Goal: Task Accomplishment & Management: Manage account settings

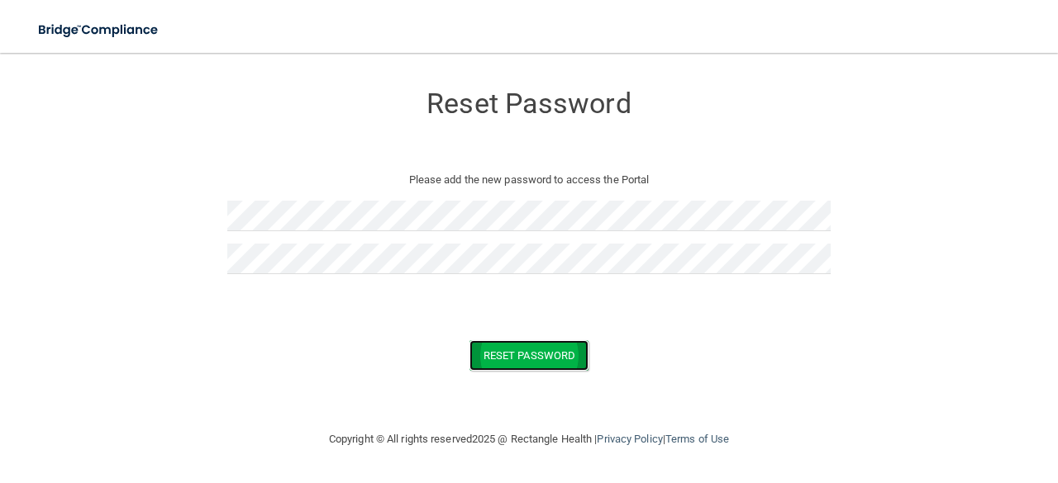
click at [538, 359] on button "Reset Password" at bounding box center [528, 355] width 119 height 31
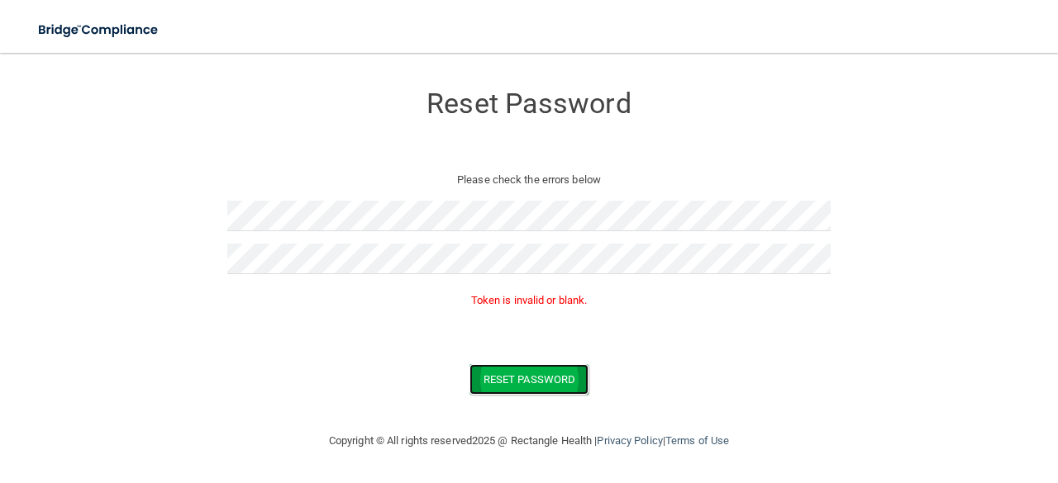
click at [541, 380] on button "Reset Password" at bounding box center [528, 379] width 119 height 31
click at [545, 374] on button "Reset Password" at bounding box center [528, 379] width 119 height 31
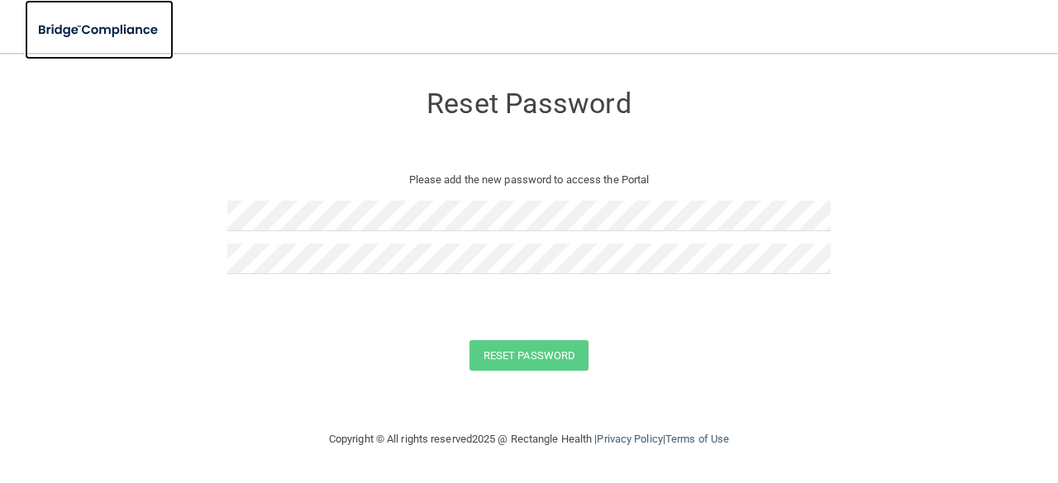
click at [140, 27] on img at bounding box center [99, 30] width 149 height 34
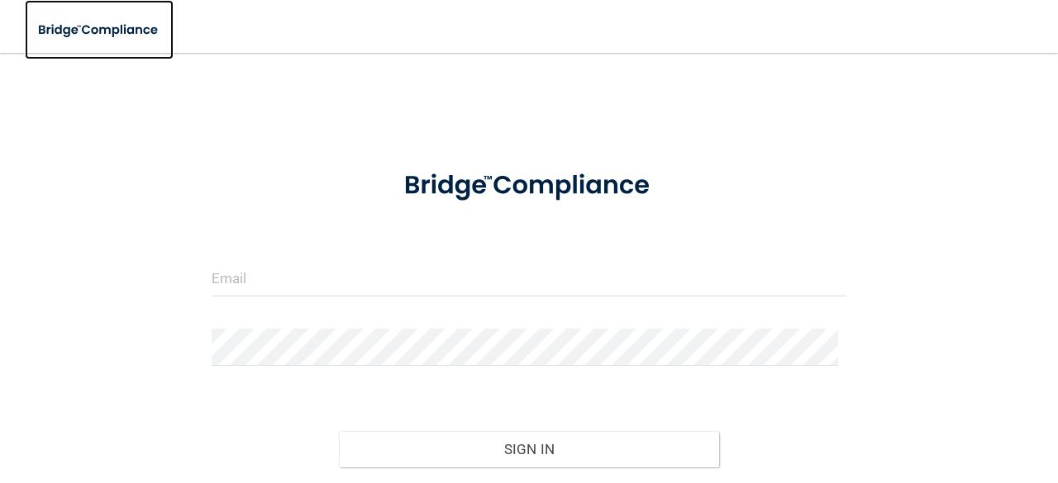
scroll to position [108, 0]
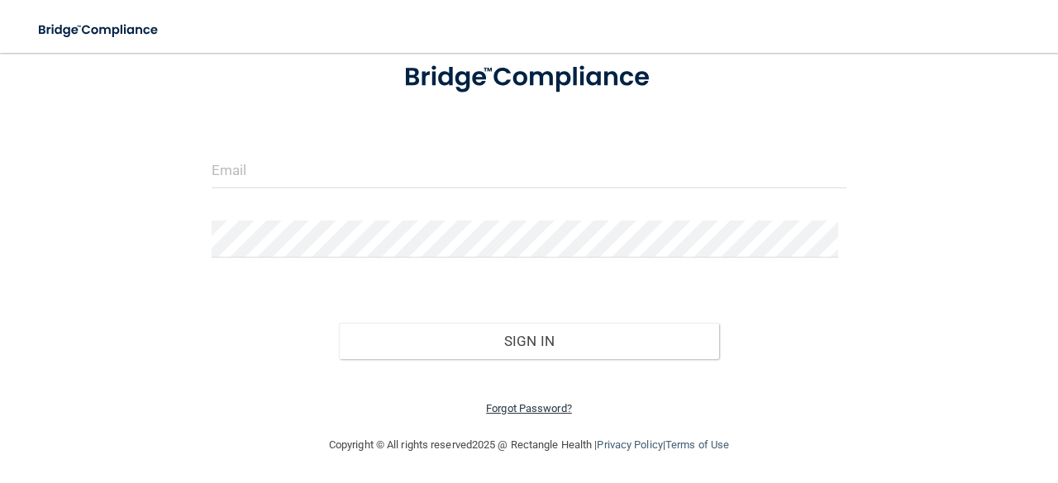
click at [535, 410] on link "Forgot Password?" at bounding box center [529, 408] width 86 height 12
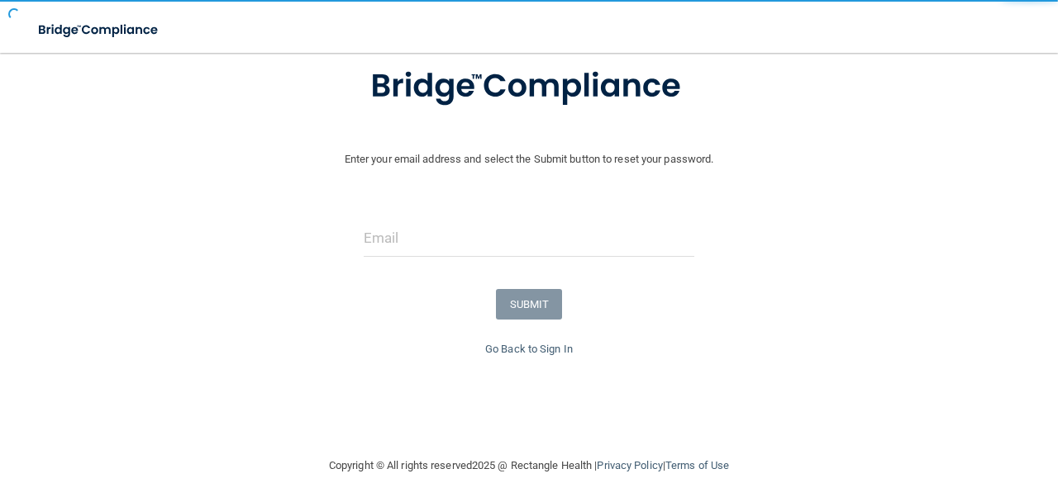
scroll to position [130, 0]
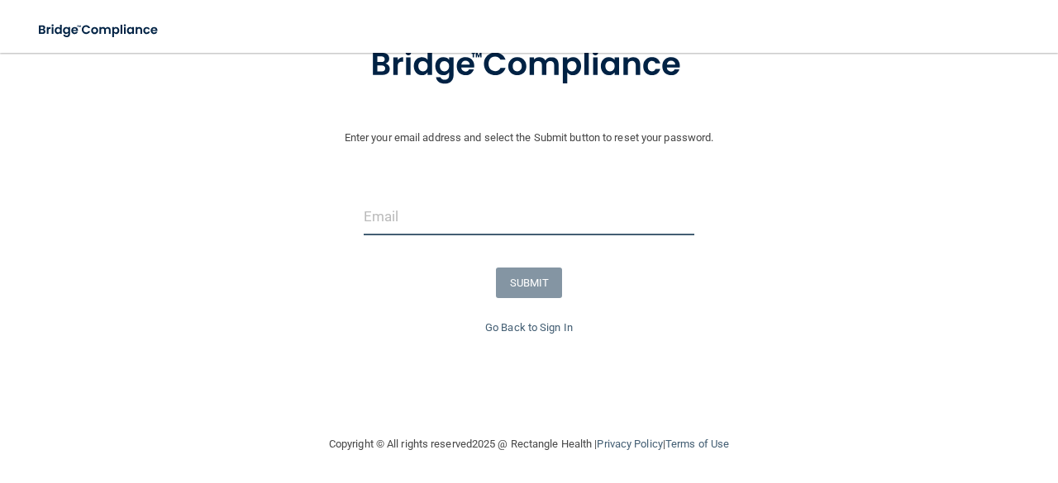
click at [439, 224] on input "email" at bounding box center [529, 216] width 330 height 37
type input "[EMAIL_ADDRESS][DOMAIN_NAME]"
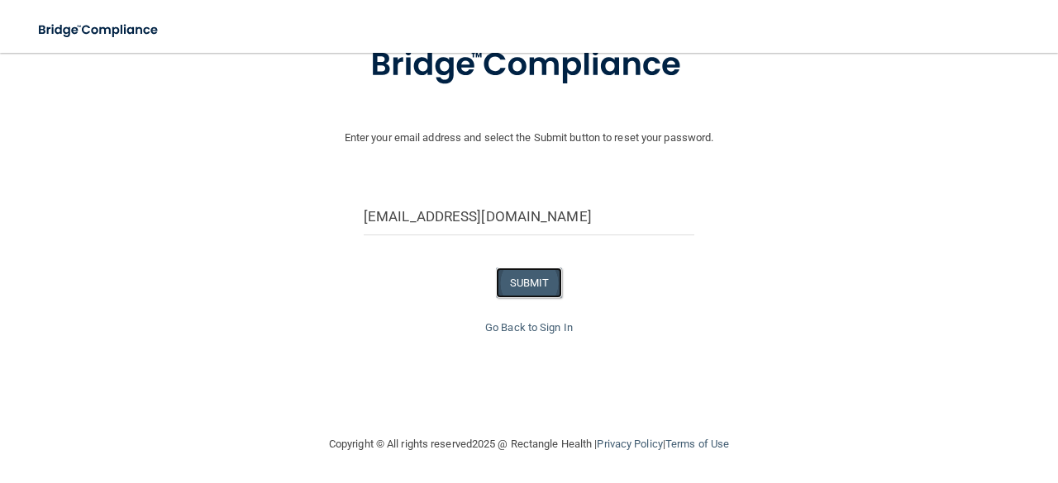
click at [529, 282] on button "SUBMIT" at bounding box center [529, 283] width 67 height 31
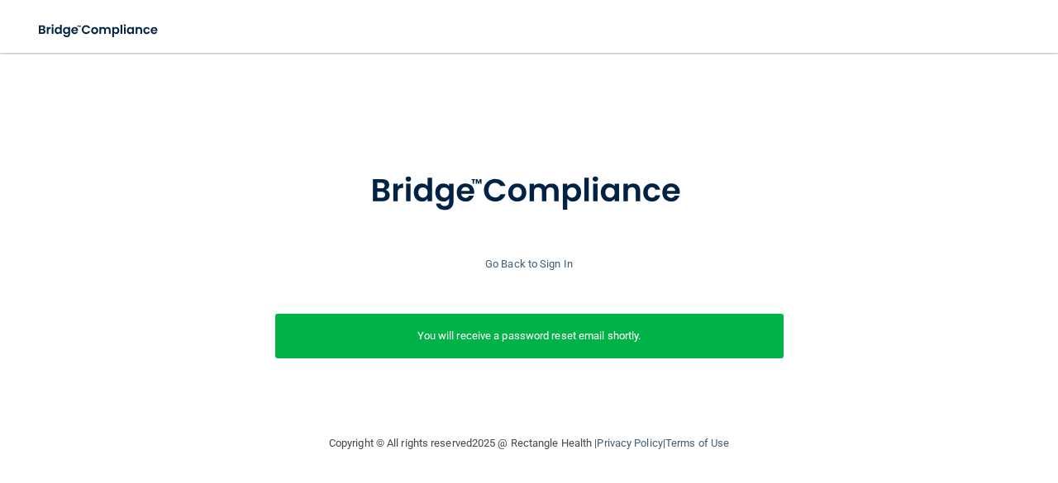
click at [582, 336] on div "You will receive a password reset email shortly." at bounding box center [529, 336] width 508 height 45
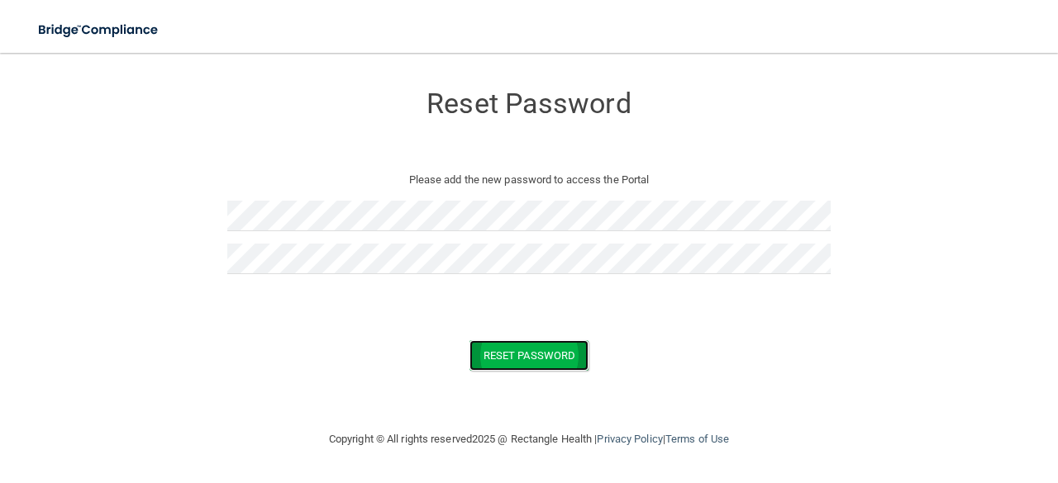
click at [523, 352] on button "Reset Password" at bounding box center [528, 355] width 119 height 31
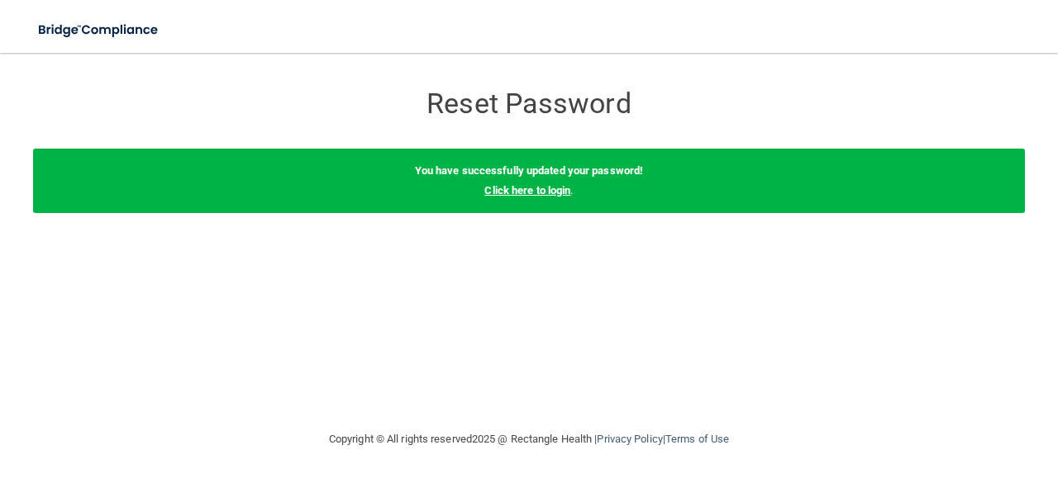
click at [545, 191] on link "Click here to login" at bounding box center [527, 190] width 86 height 12
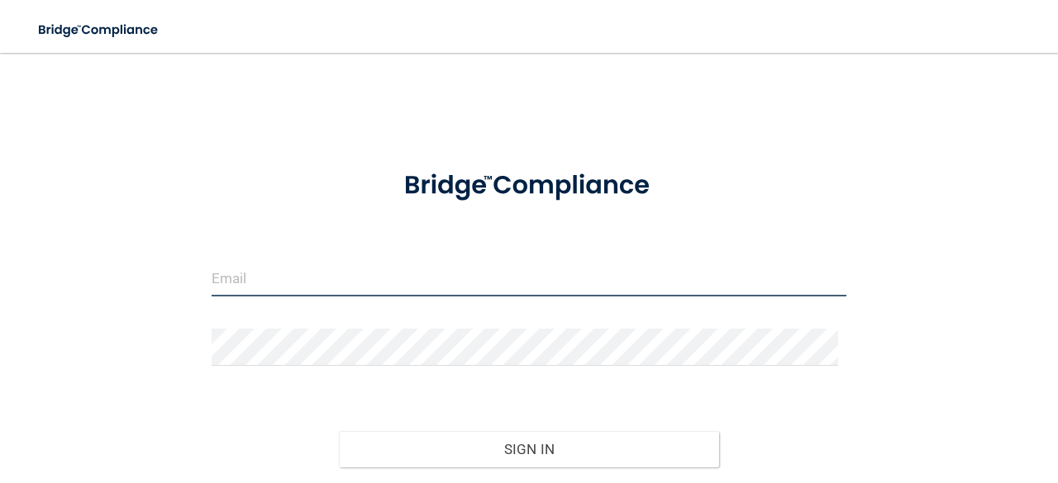
type input "[EMAIL_ADDRESS][DOMAIN_NAME]"
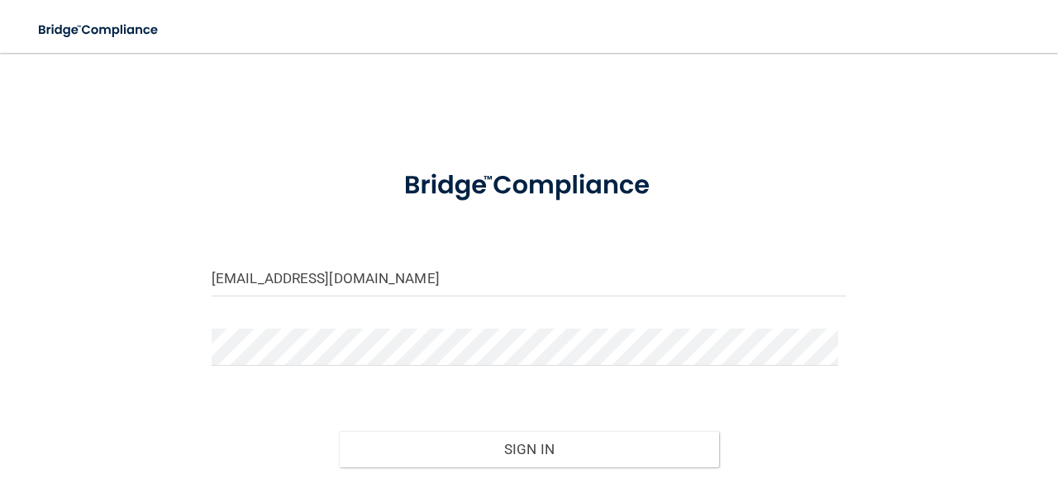
scroll to position [108, 0]
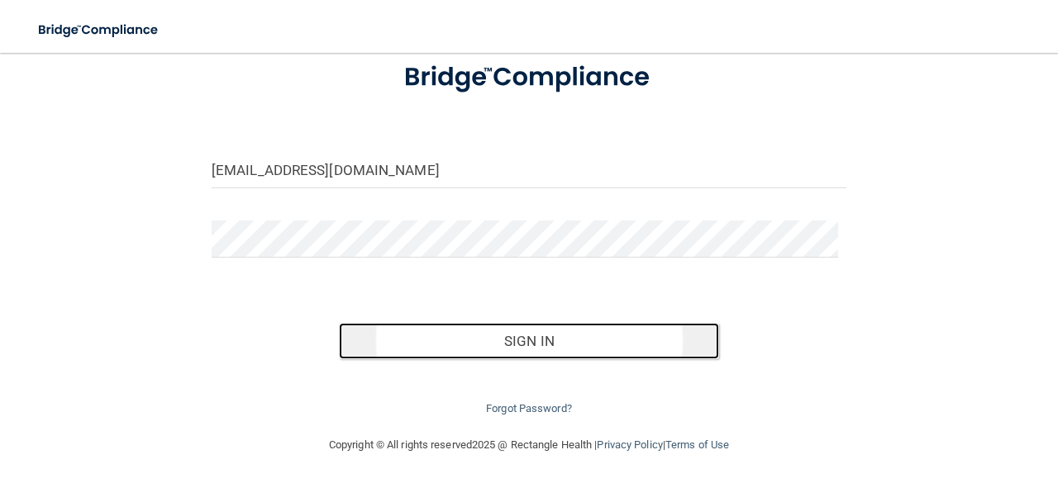
click at [555, 341] on button "Sign In" at bounding box center [529, 341] width 381 height 36
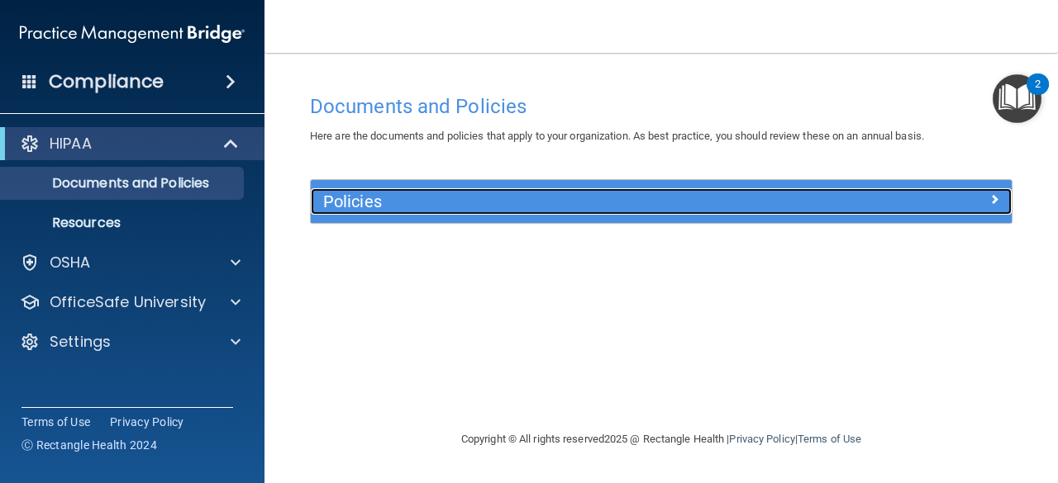
click at [351, 203] on h5 "Policies" at bounding box center [573, 202] width 501 height 18
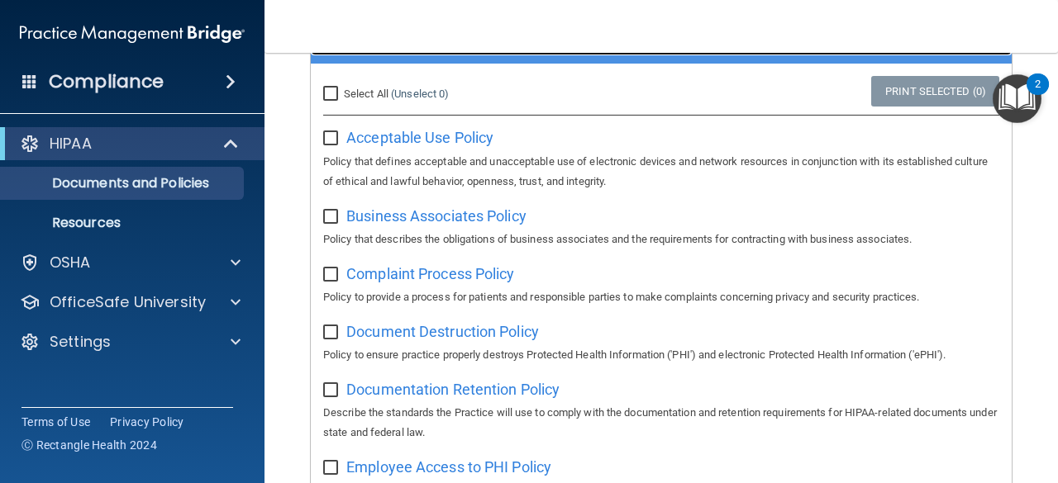
scroll to position [161, 0]
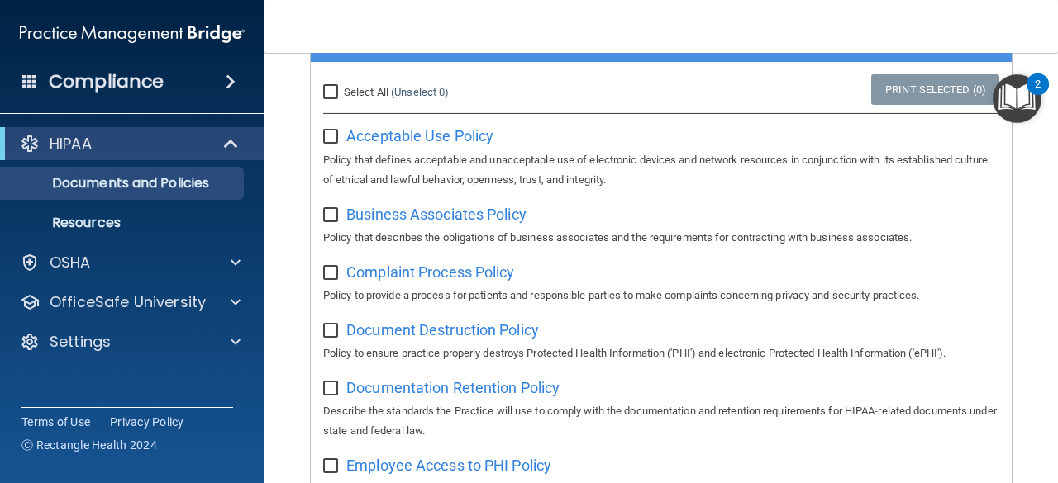
click at [344, 98] on span "Select All" at bounding box center [366, 92] width 45 height 12
click at [342, 98] on input "Select All (Unselect 0) Unselect All" at bounding box center [332, 92] width 19 height 13
checkbox input "true"
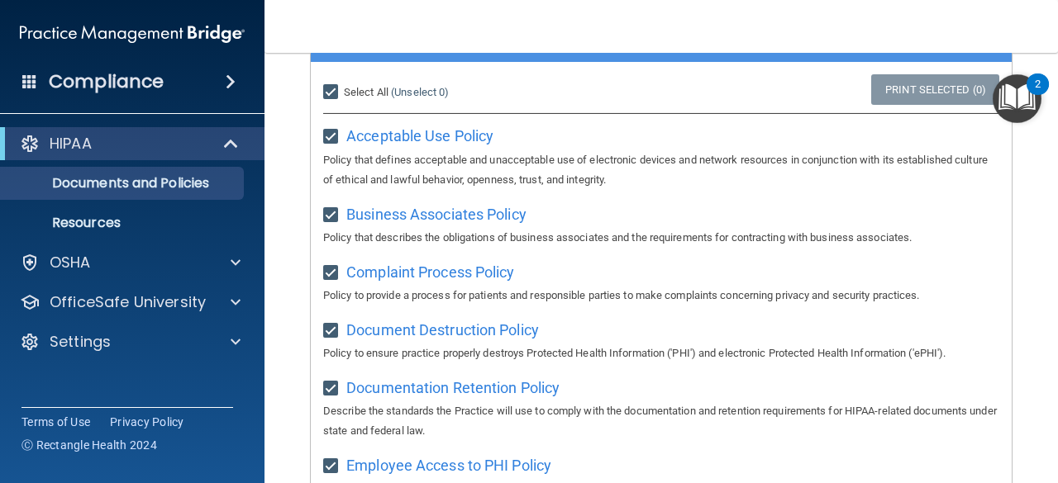
checkbox input "true"
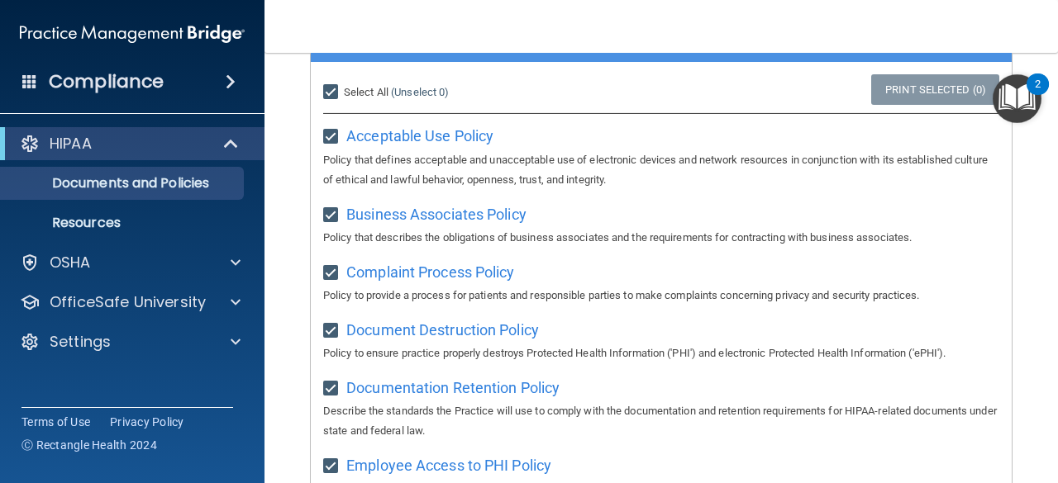
checkbox input "true"
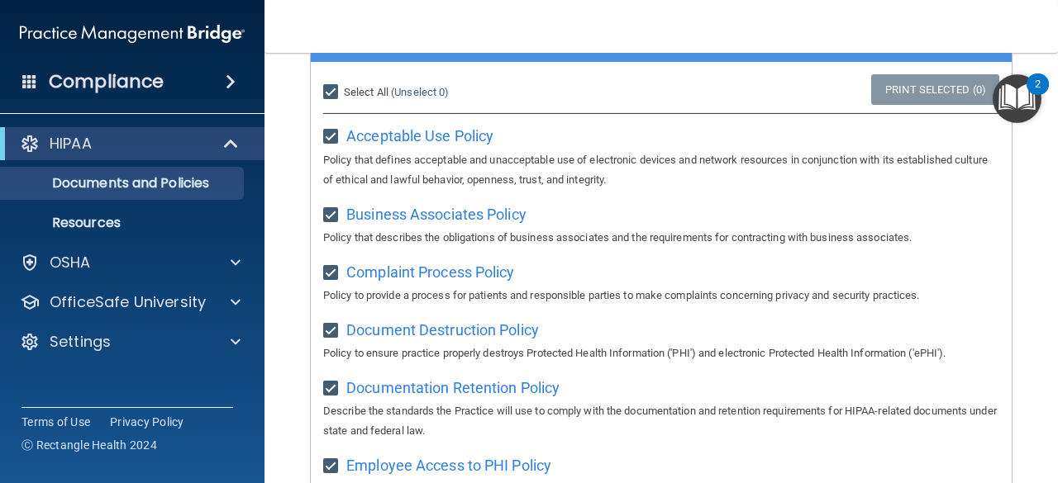
checkbox input "true"
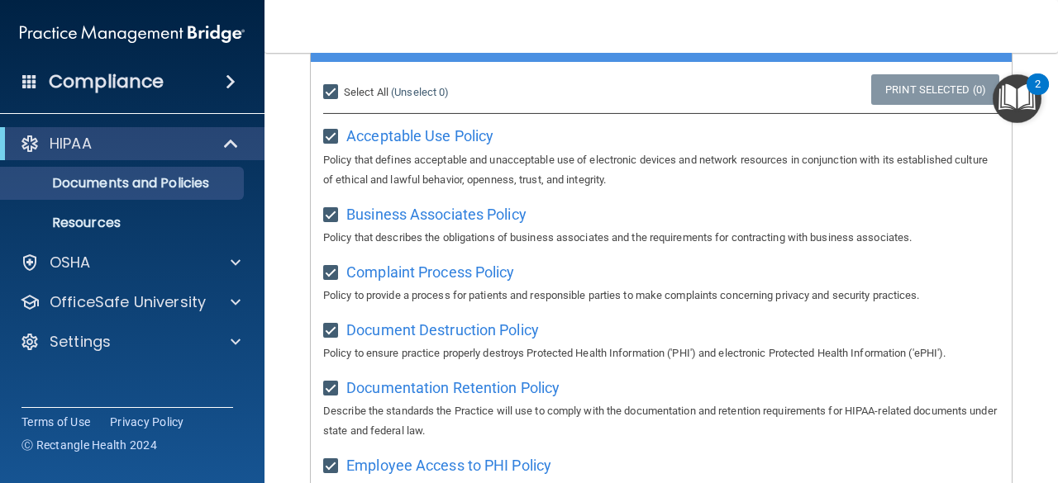
checkbox input "true"
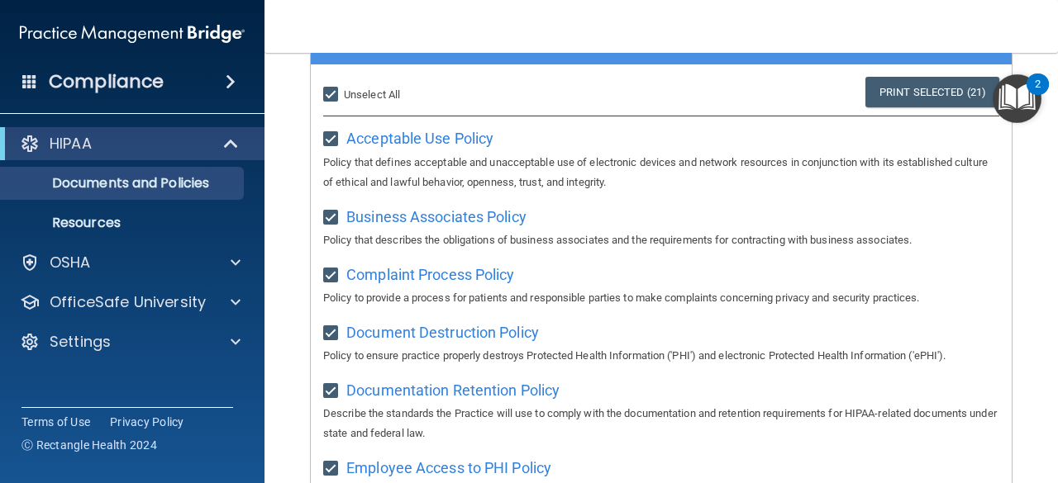
scroll to position [0, 0]
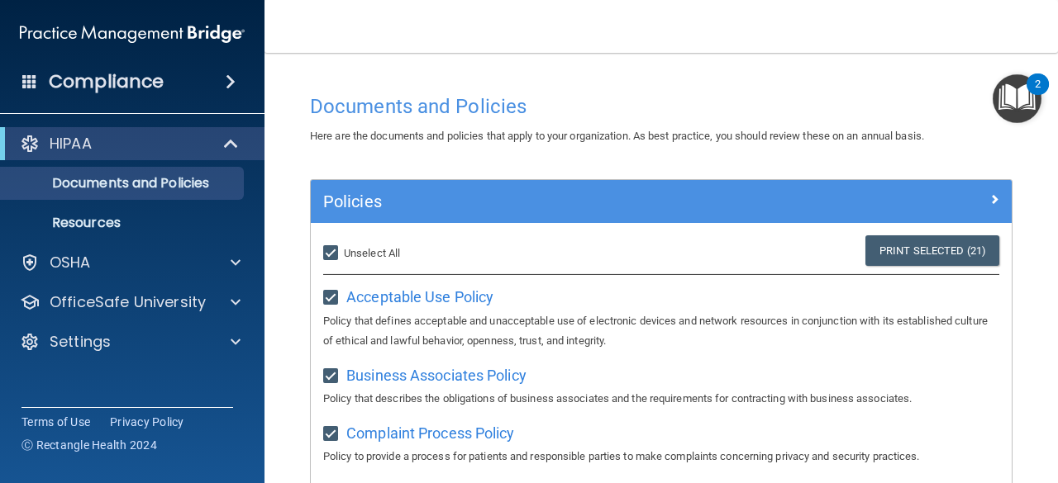
click at [358, 244] on label "Select All (Unselect 21) Unselect All" at bounding box center [361, 254] width 77 height 20
click at [342, 247] on input "Select All (Unselect 21) Unselect All" at bounding box center [332, 253] width 19 height 13
checkbox input "false"
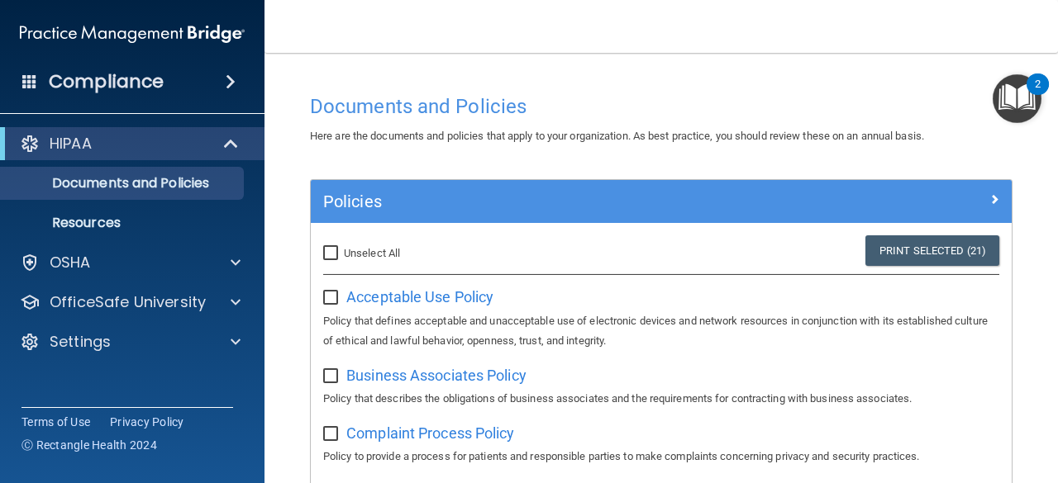
checkbox input "false"
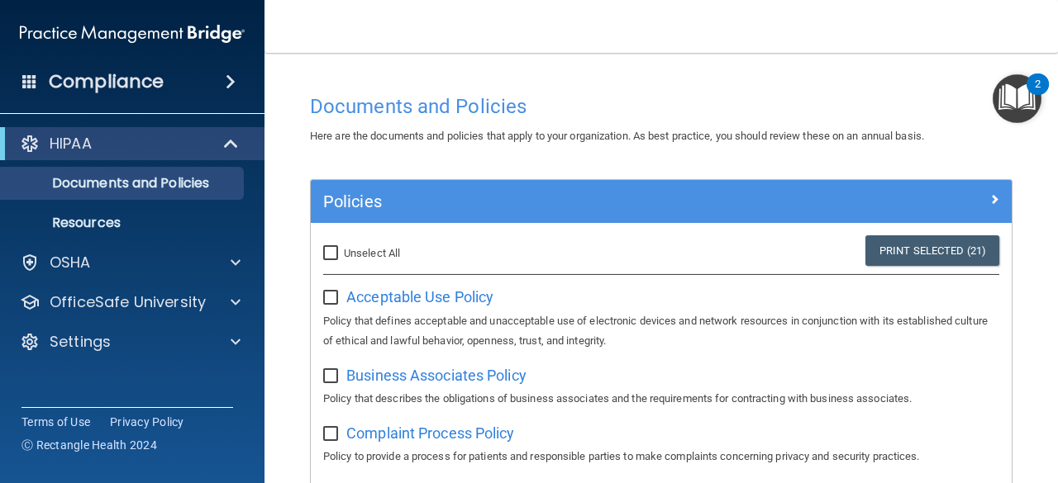
checkbox input "false"
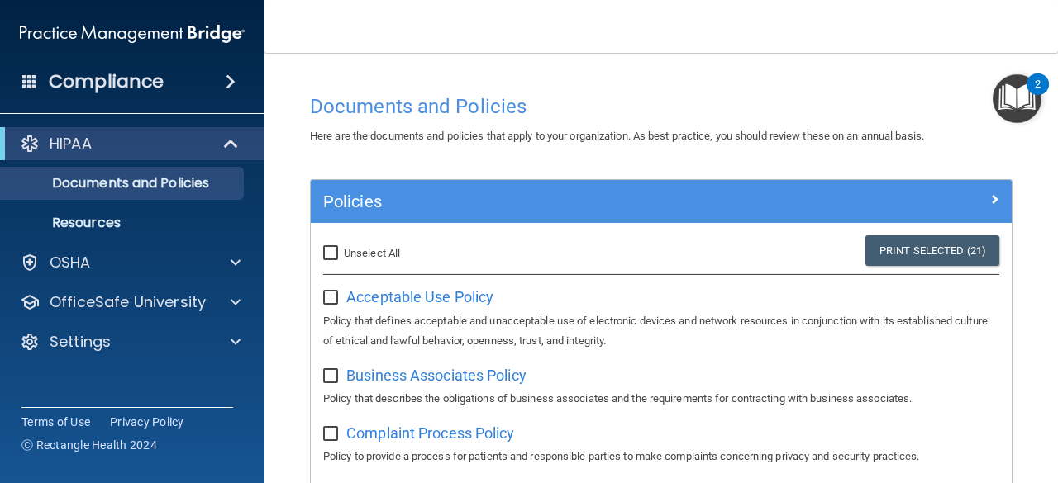
checkbox input "false"
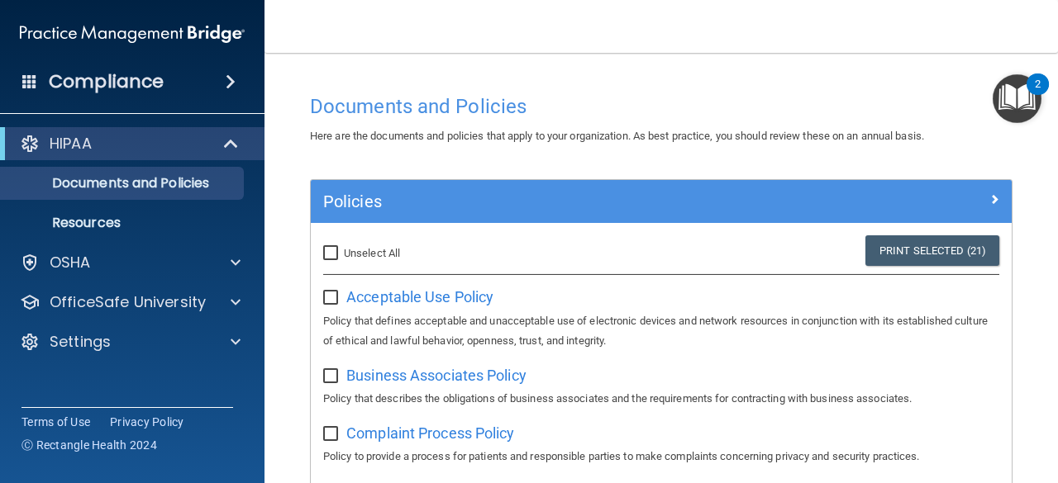
checkbox input "false"
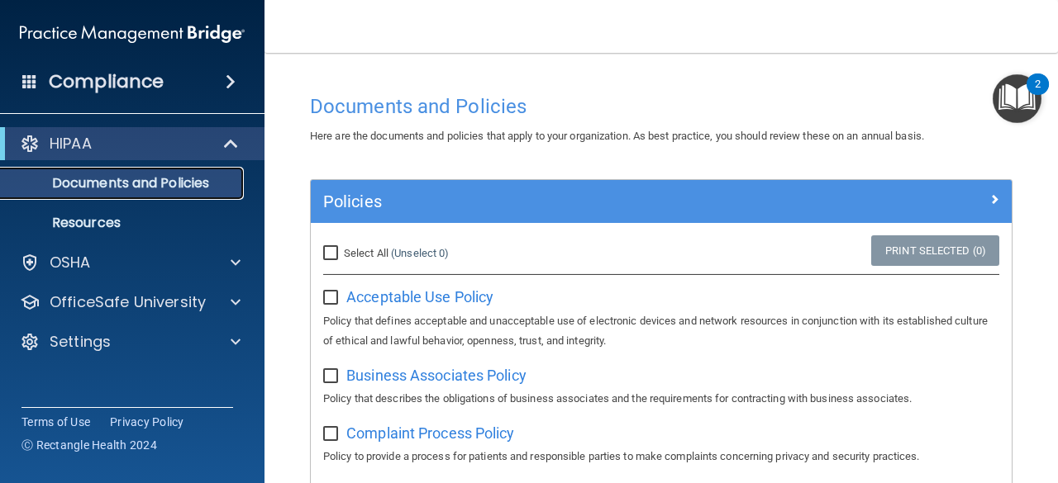
click at [143, 191] on p "Documents and Policies" at bounding box center [124, 183] width 226 height 17
click at [93, 217] on p "Resources" at bounding box center [124, 223] width 226 height 17
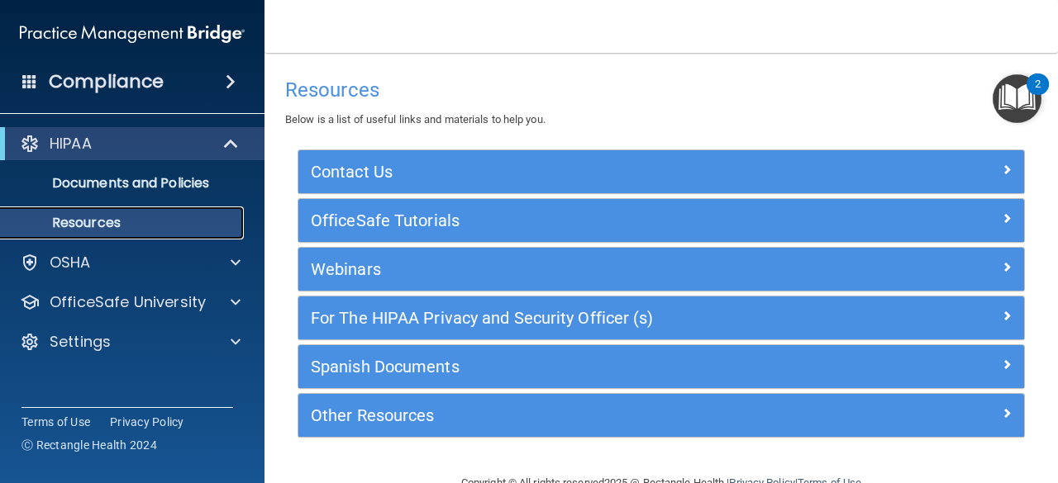
scroll to position [36, 0]
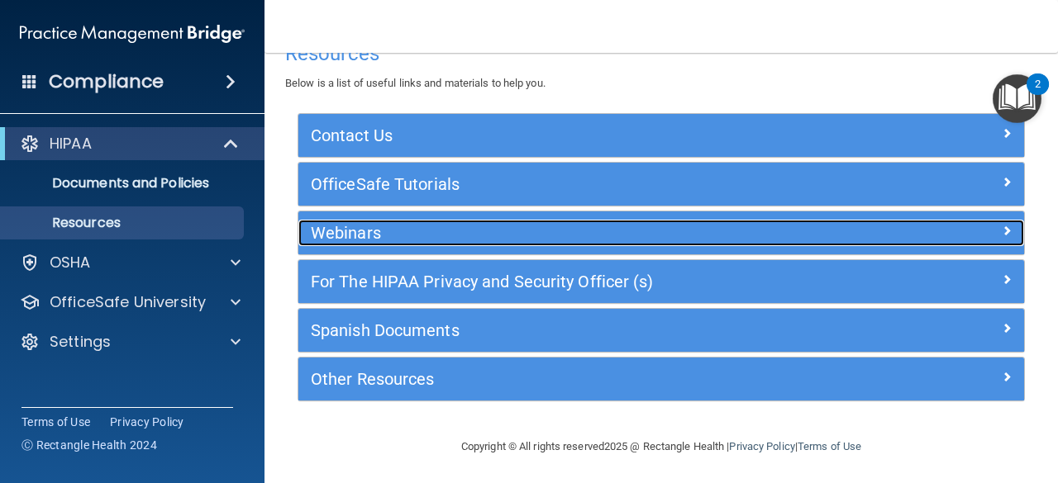
click at [425, 232] on h5 "Webinars" at bounding box center [571, 233] width 520 height 18
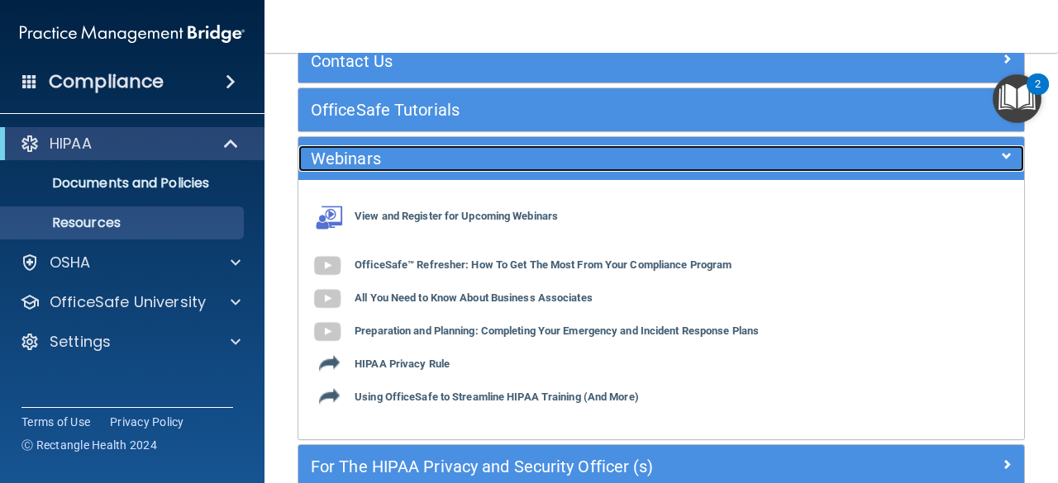
scroll to position [116, 0]
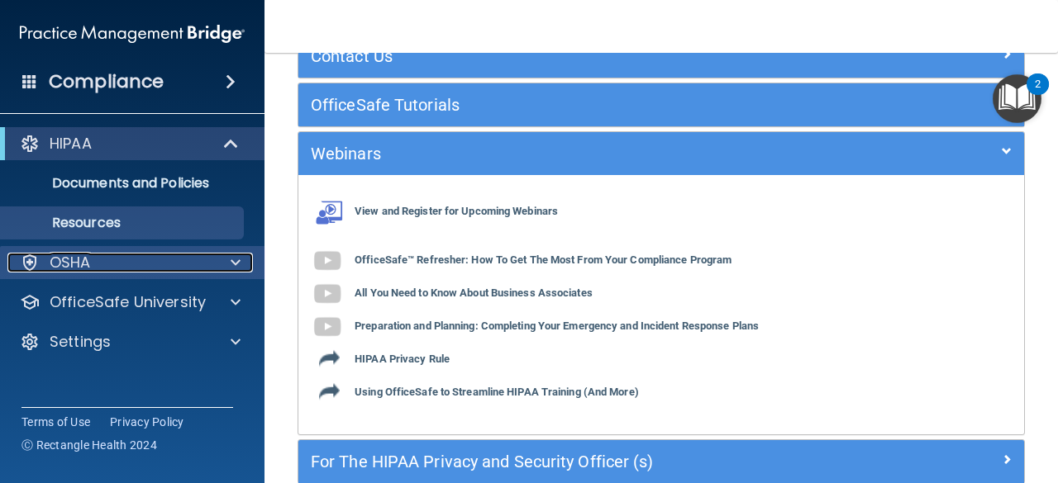
click at [215, 267] on div at bounding box center [232, 263] width 41 height 20
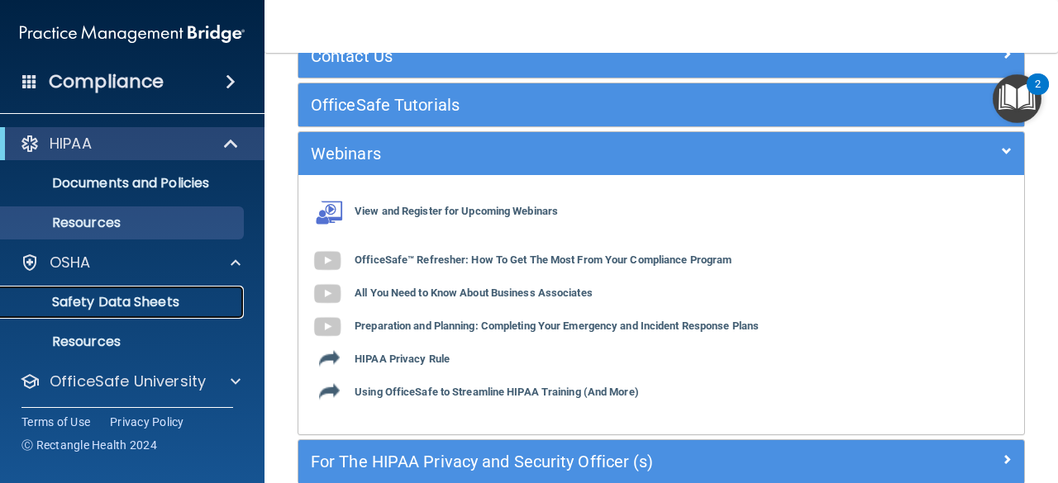
click at [121, 298] on p "Safety Data Sheets" at bounding box center [124, 302] width 226 height 17
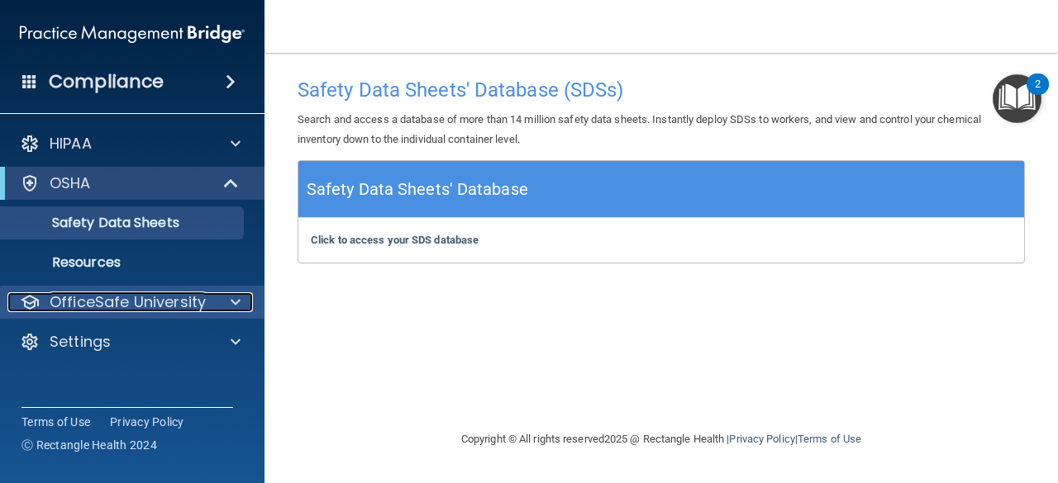
click at [226, 303] on div at bounding box center [232, 302] width 41 height 20
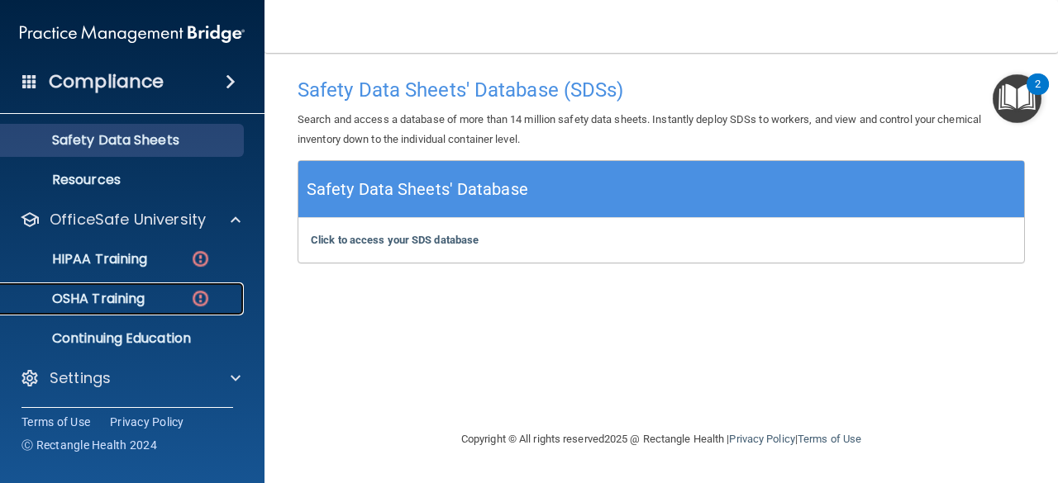
click at [197, 297] on img at bounding box center [200, 298] width 21 height 21
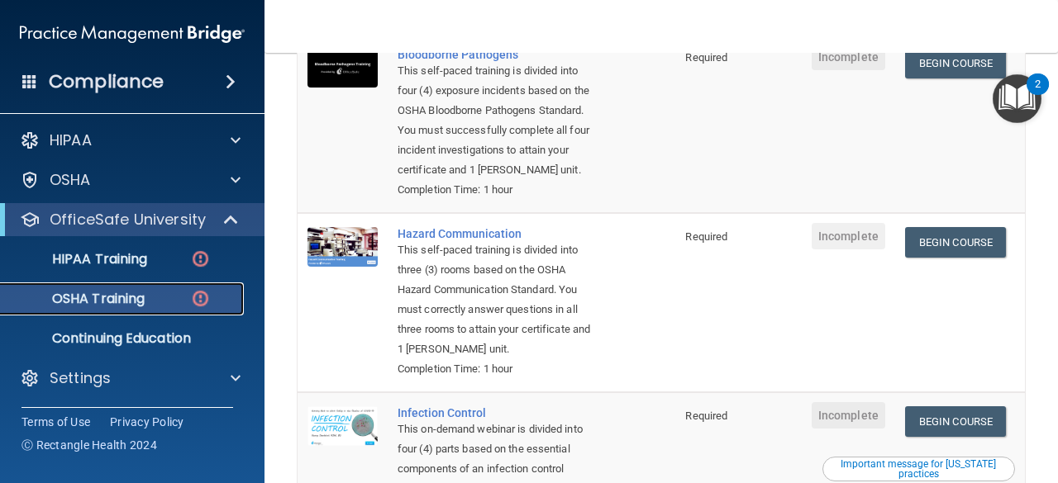
scroll to position [216, 0]
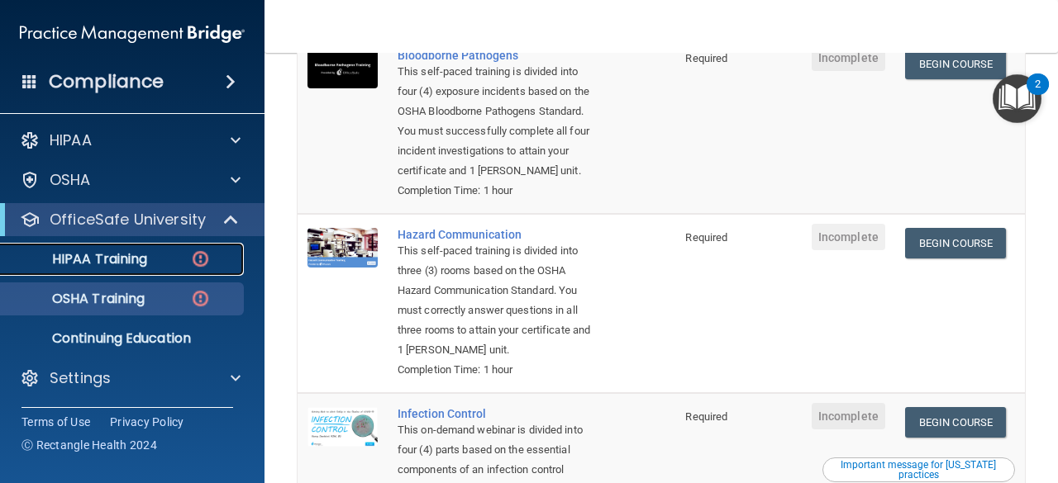
click at [140, 259] on p "HIPAA Training" at bounding box center [79, 259] width 136 height 17
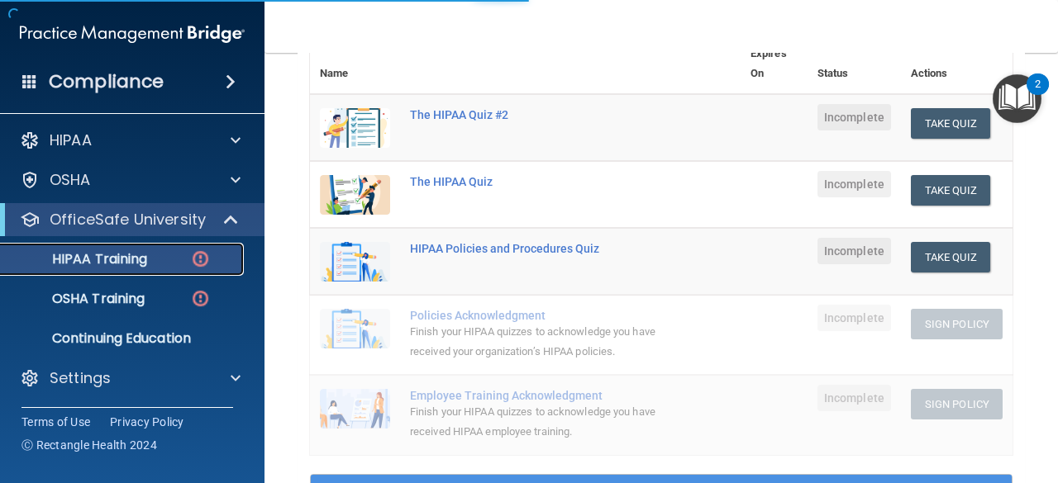
scroll to position [236, 0]
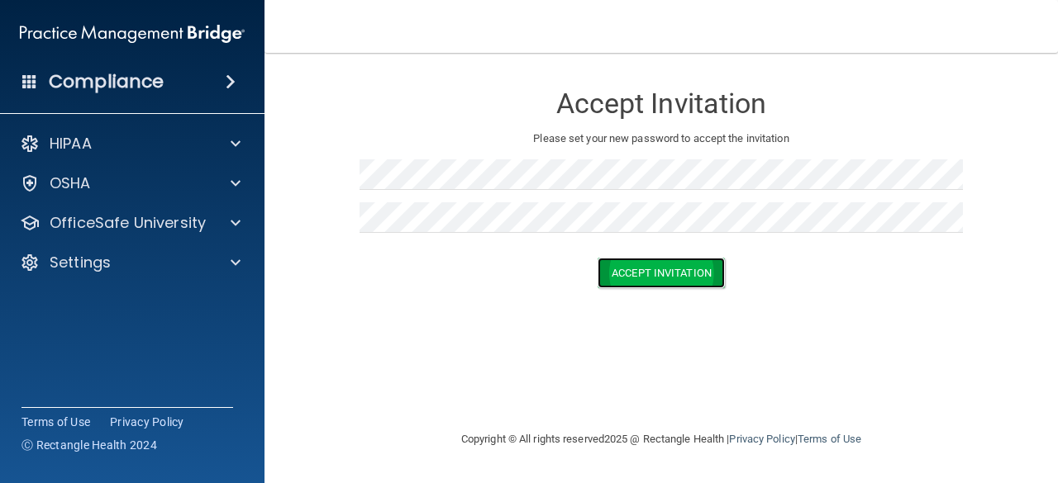
click at [656, 261] on button "Accept Invitation" at bounding box center [660, 273] width 127 height 31
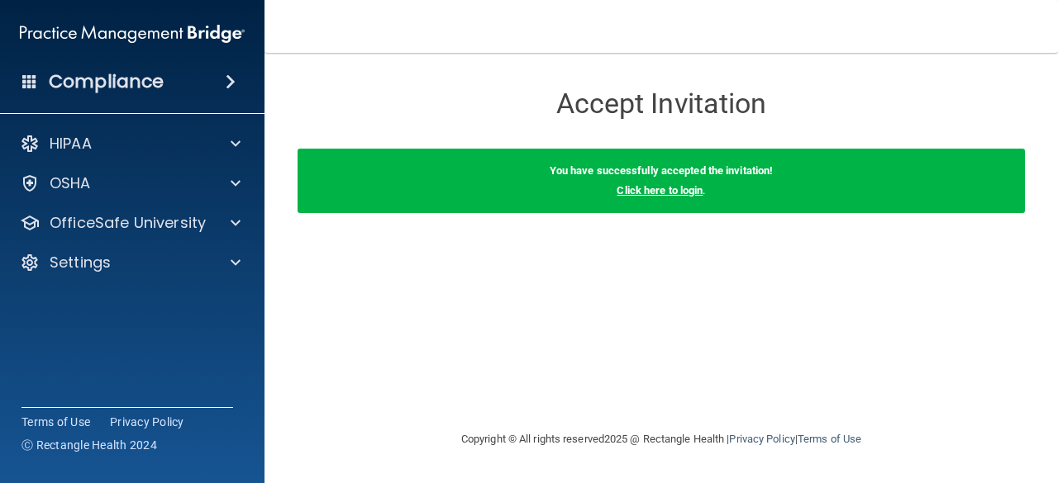
click at [654, 192] on link "Click here to login" at bounding box center [659, 190] width 86 height 12
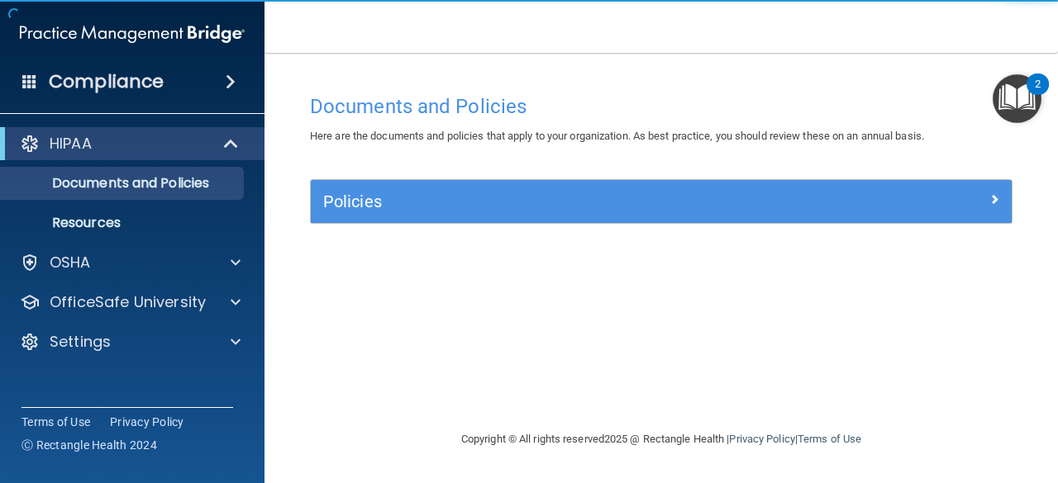
click at [1008, 104] on img "Open Resource Center, 2 new notifications" at bounding box center [1016, 98] width 49 height 49
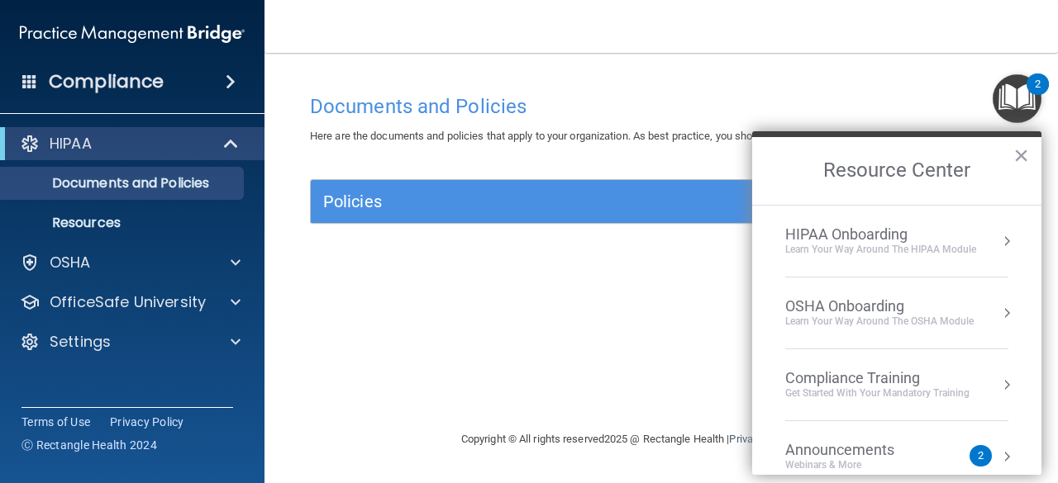
scroll to position [101, 0]
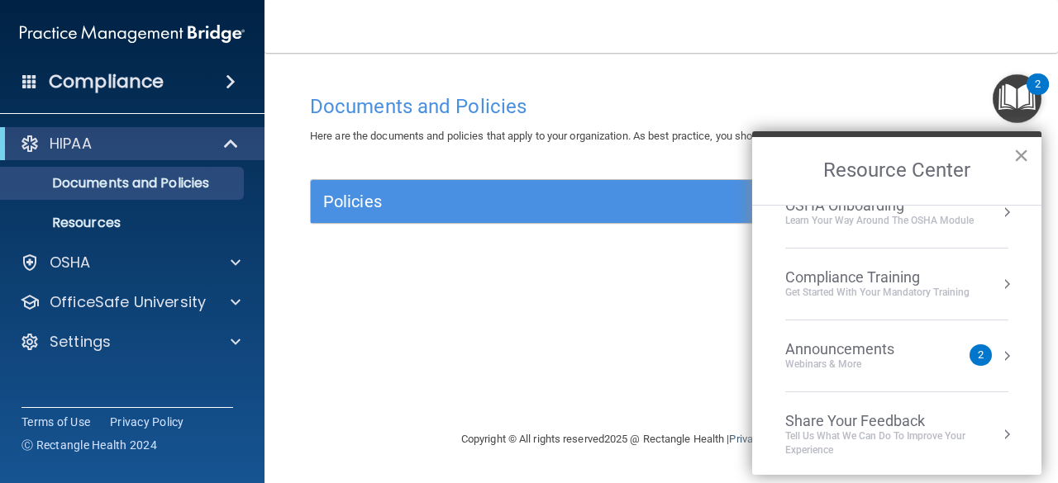
click at [1020, 153] on button "×" at bounding box center [1021, 155] width 16 height 26
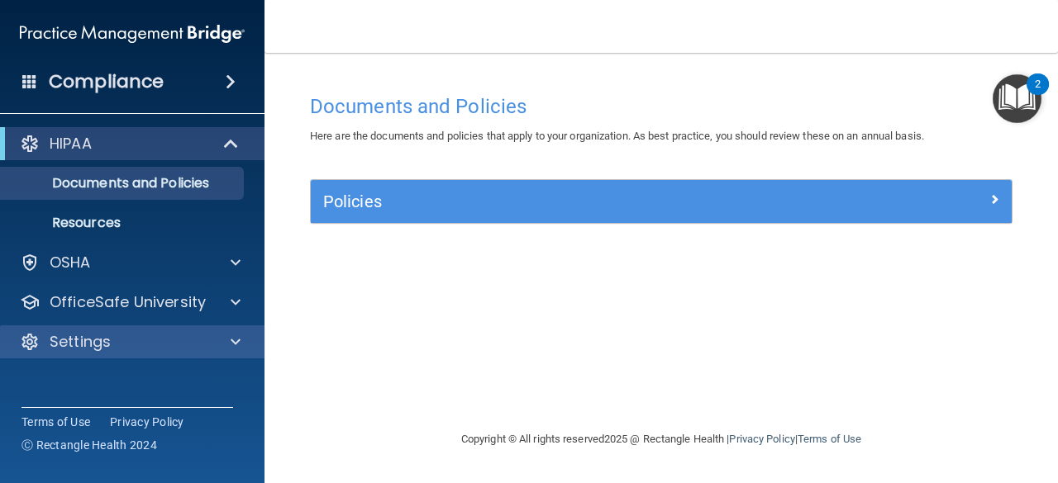
click at [204, 326] on div "Settings" at bounding box center [132, 342] width 265 height 33
click at [208, 335] on div "Settings" at bounding box center [109, 342] width 205 height 20
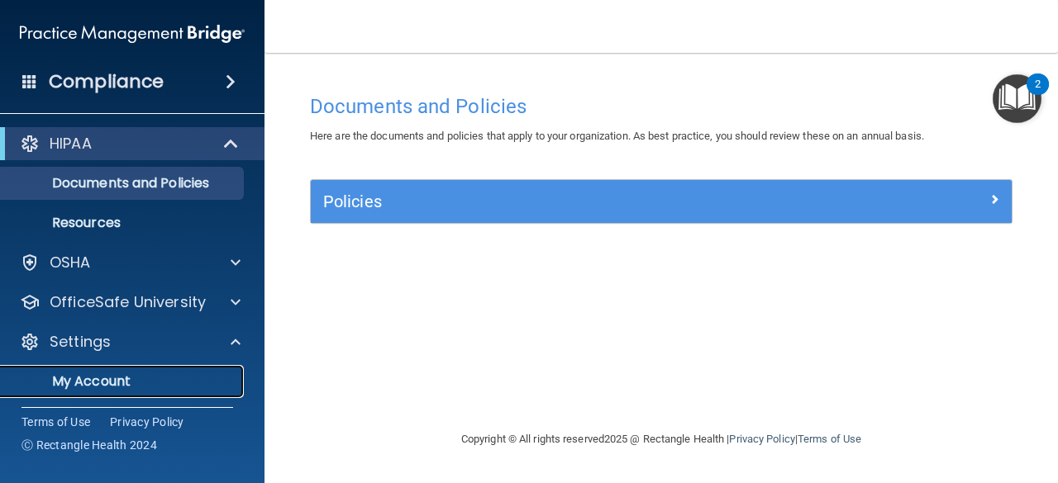
click at [111, 378] on p "My Account" at bounding box center [124, 381] width 226 height 17
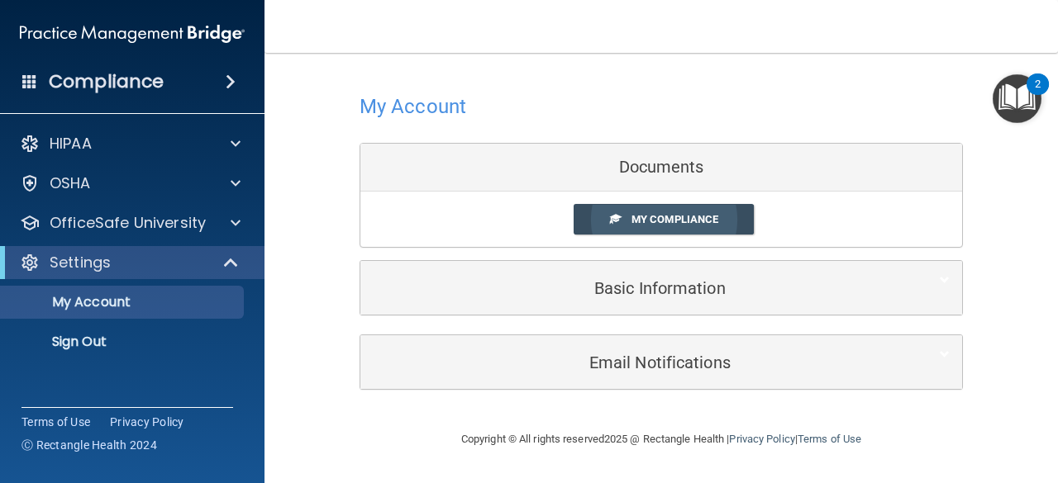
click at [648, 219] on span "My Compliance" at bounding box center [674, 219] width 87 height 12
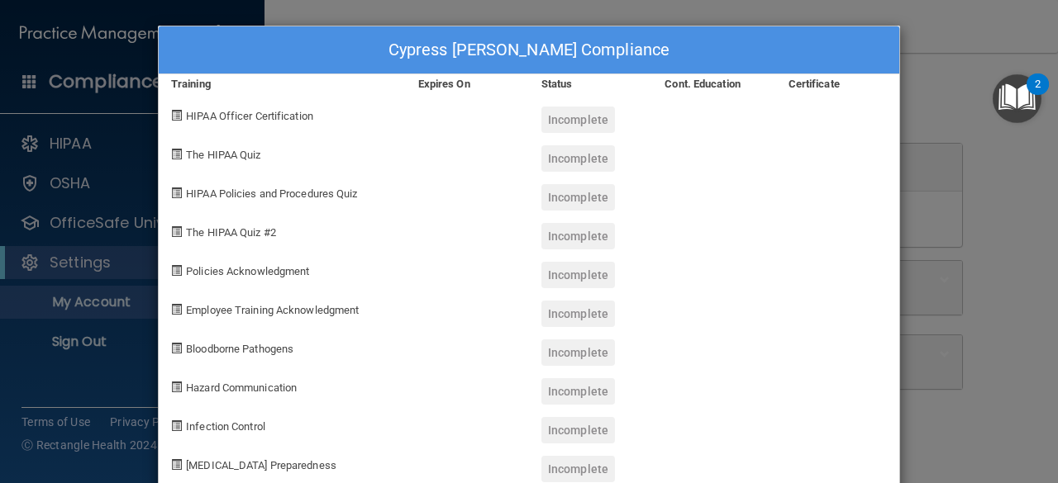
scroll to position [36, 0]
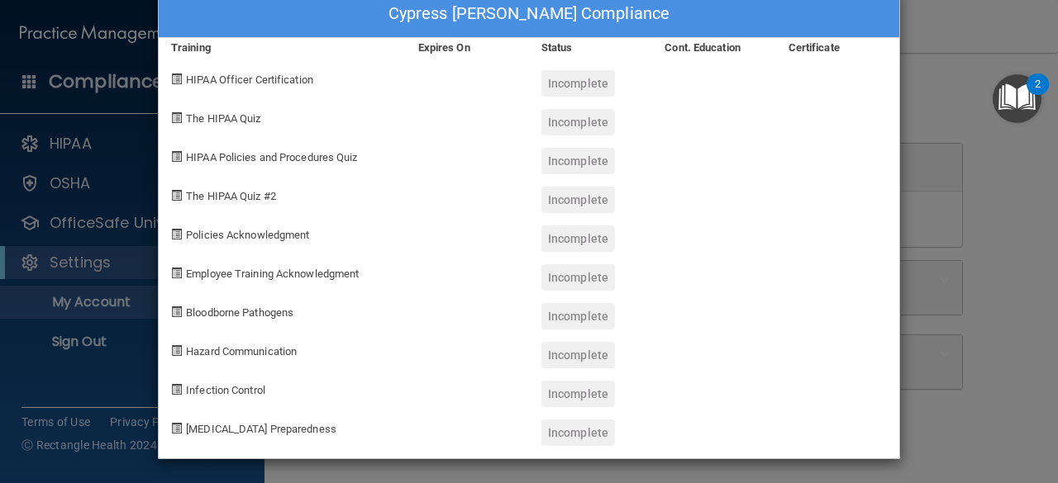
click at [31, 173] on div "Cypress Hill's Compliance Training Expires On Status Cont. Education Certificat…" at bounding box center [529, 241] width 1058 height 483
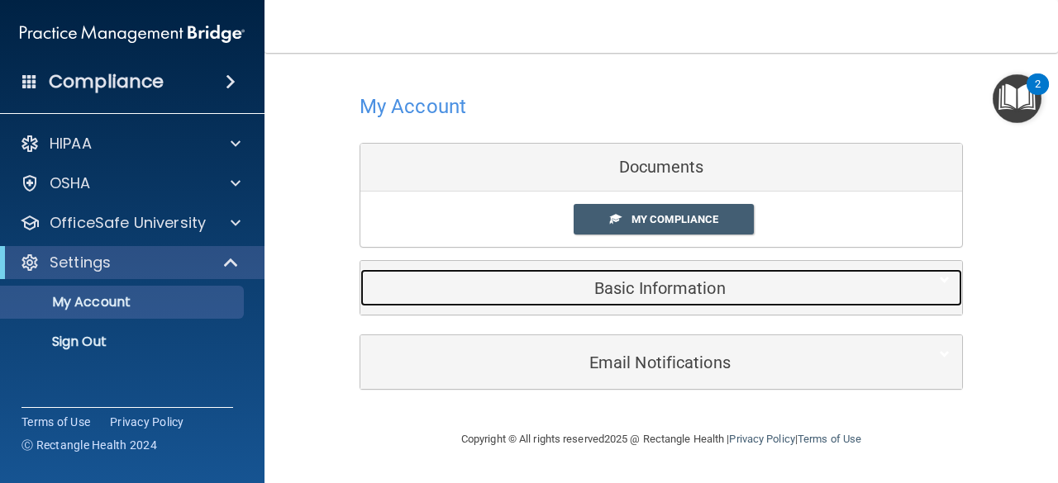
click at [616, 300] on div "Basic Information" at bounding box center [635, 287] width 551 height 37
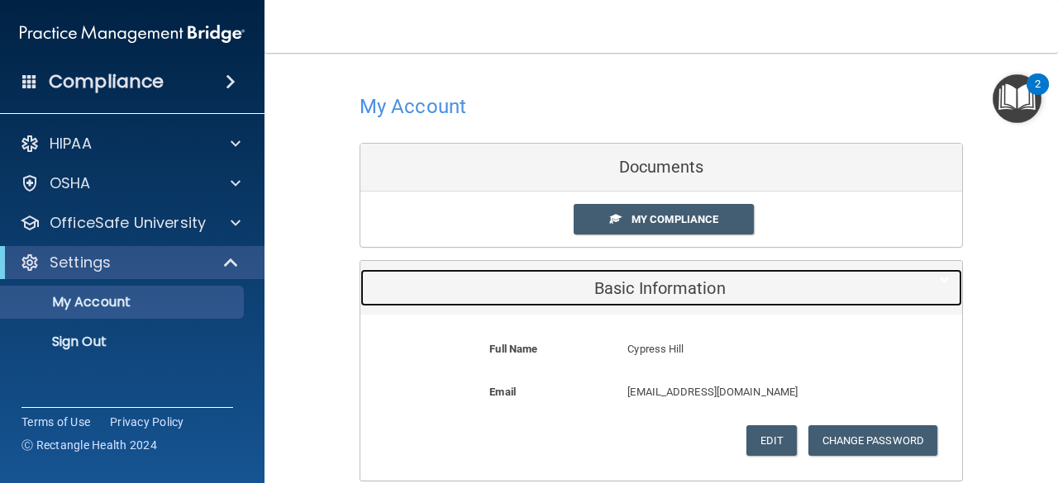
scroll to position [155, 0]
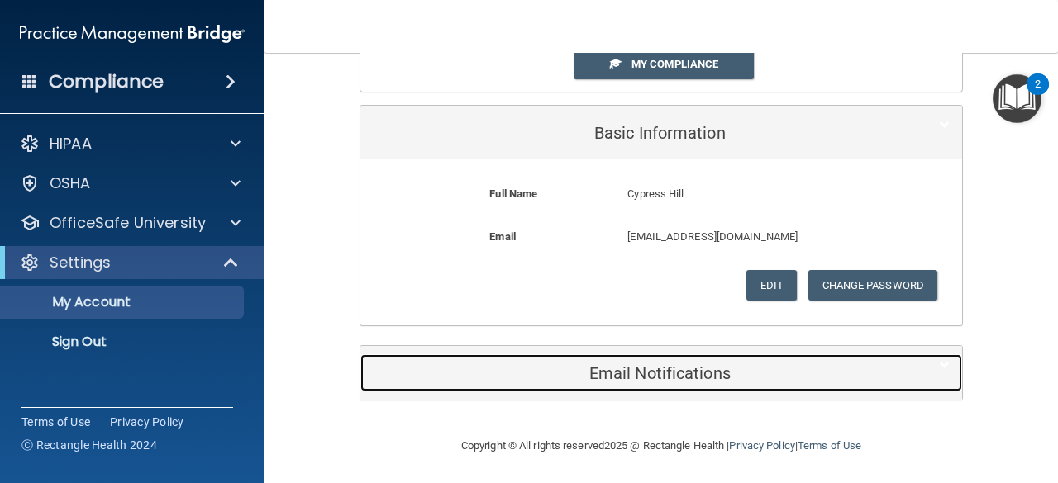
click at [664, 386] on div "Email Notifications" at bounding box center [635, 372] width 551 height 37
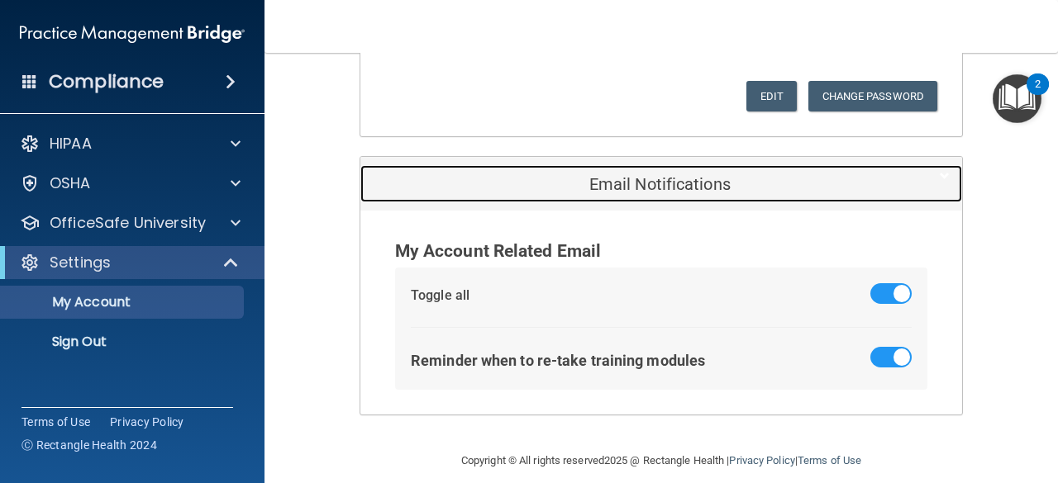
scroll to position [345, 0]
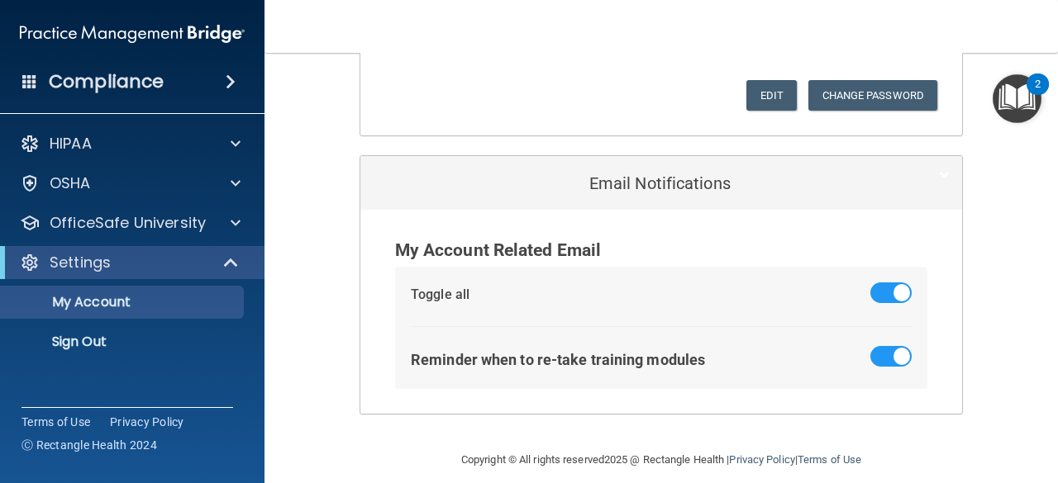
click at [166, 89] on div "Compliance" at bounding box center [132, 82] width 264 height 36
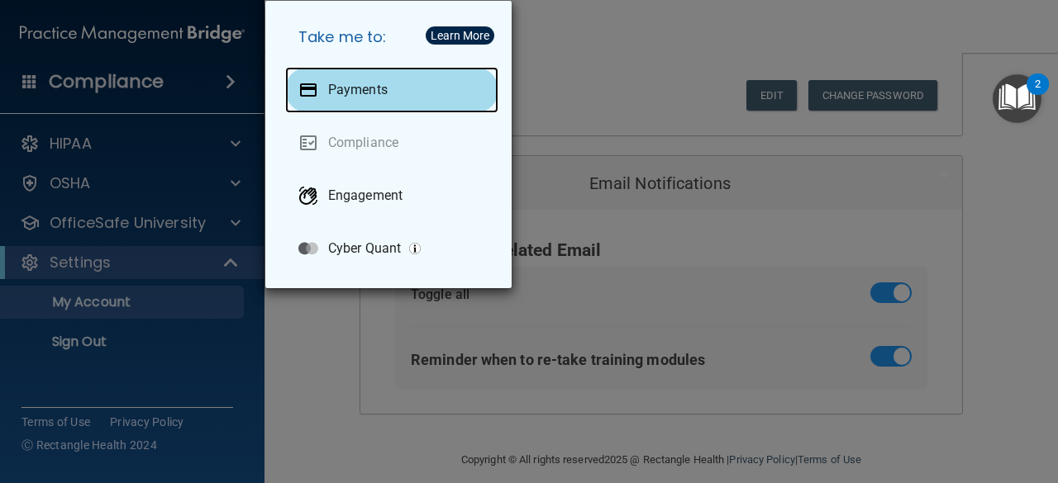
click at [334, 80] on div "Payments" at bounding box center [391, 90] width 213 height 46
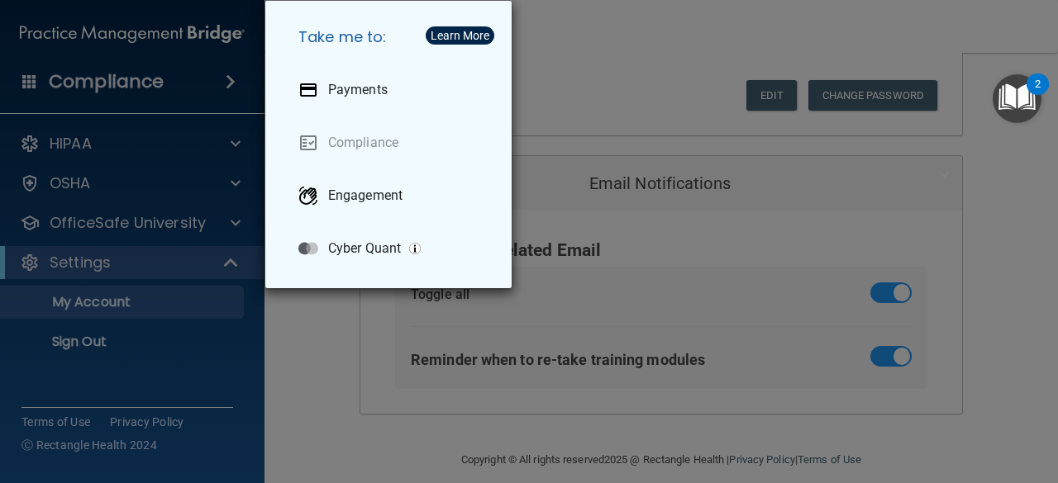
click at [413, 248] on img "button" at bounding box center [415, 249] width 12 height 12
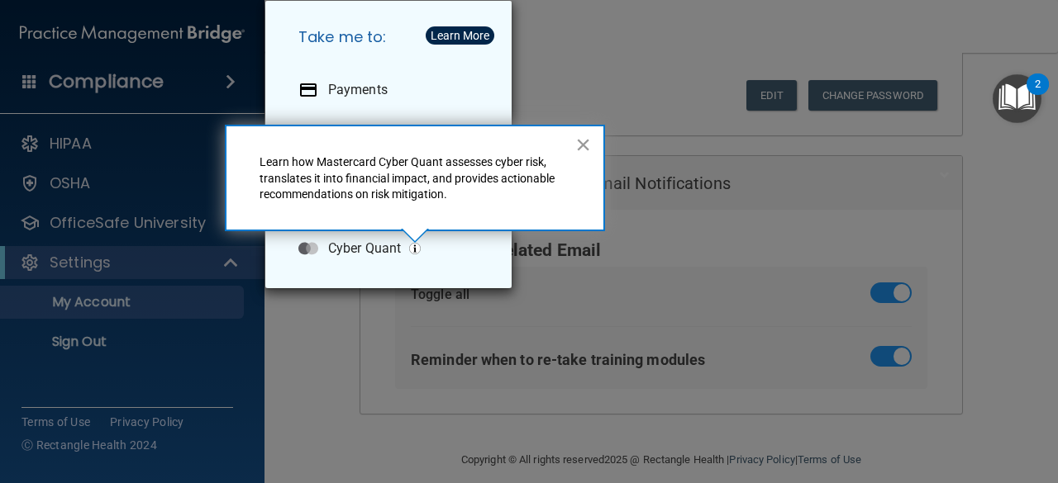
click at [580, 146] on button "×" at bounding box center [583, 144] width 16 height 26
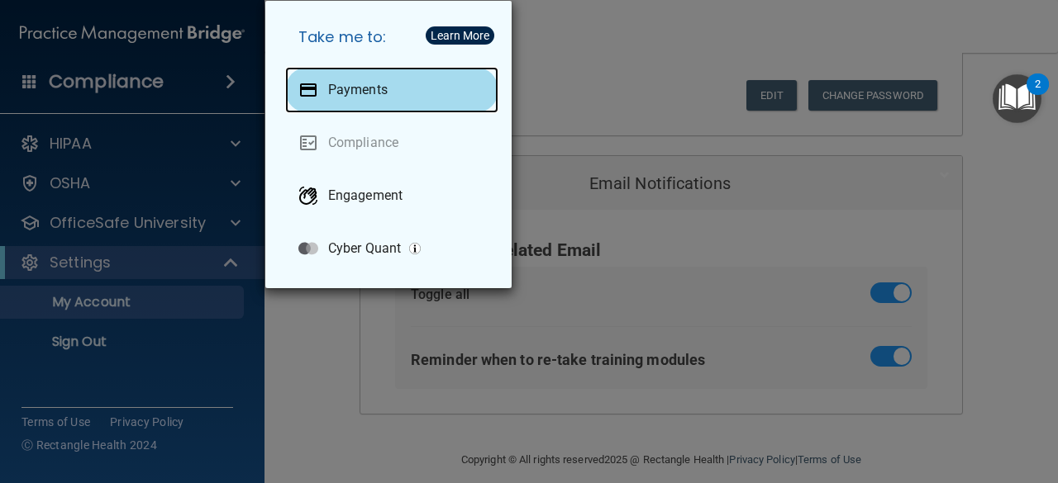
click at [357, 102] on div "Payments" at bounding box center [391, 90] width 213 height 46
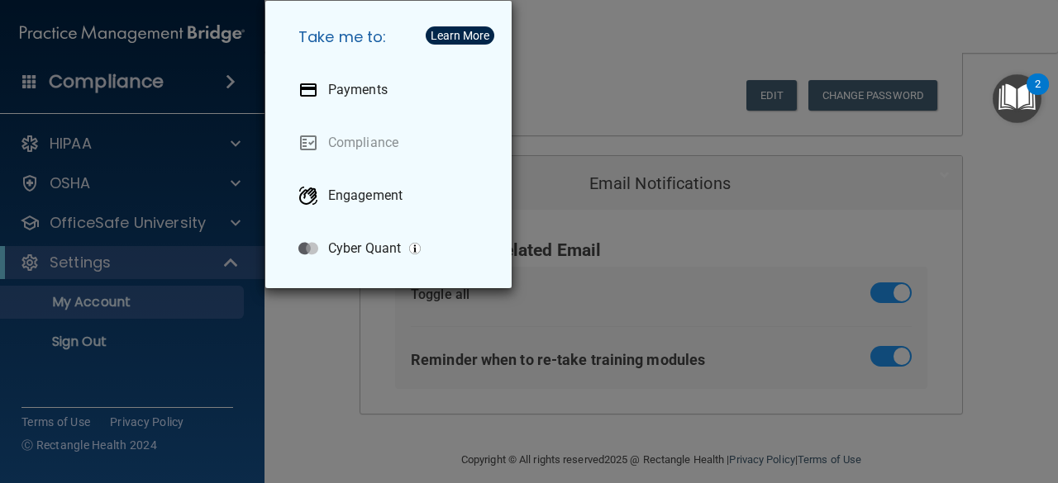
click at [463, 35] on div "Learn More" at bounding box center [459, 36] width 59 height 12
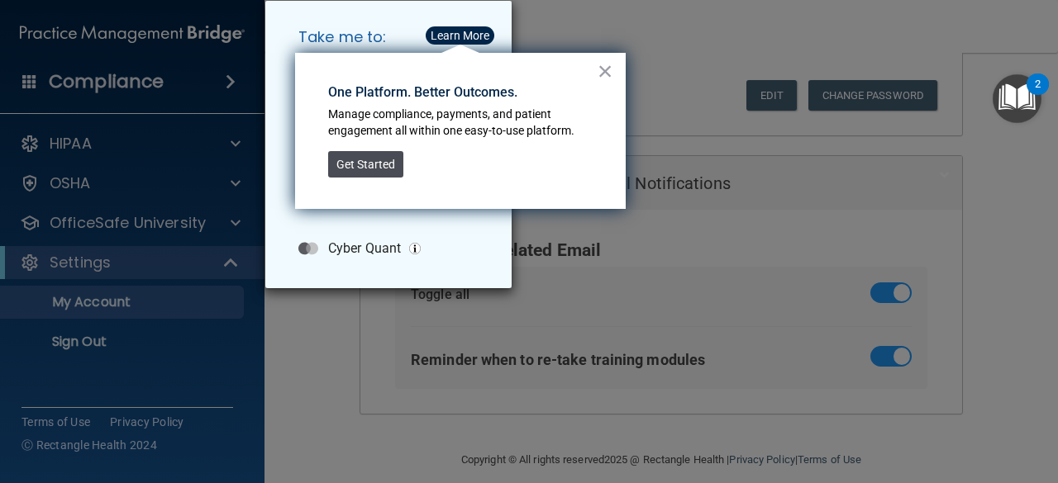
click at [347, 168] on button "Get Started" at bounding box center [365, 164] width 75 height 26
